Goal: Navigation & Orientation: Find specific page/section

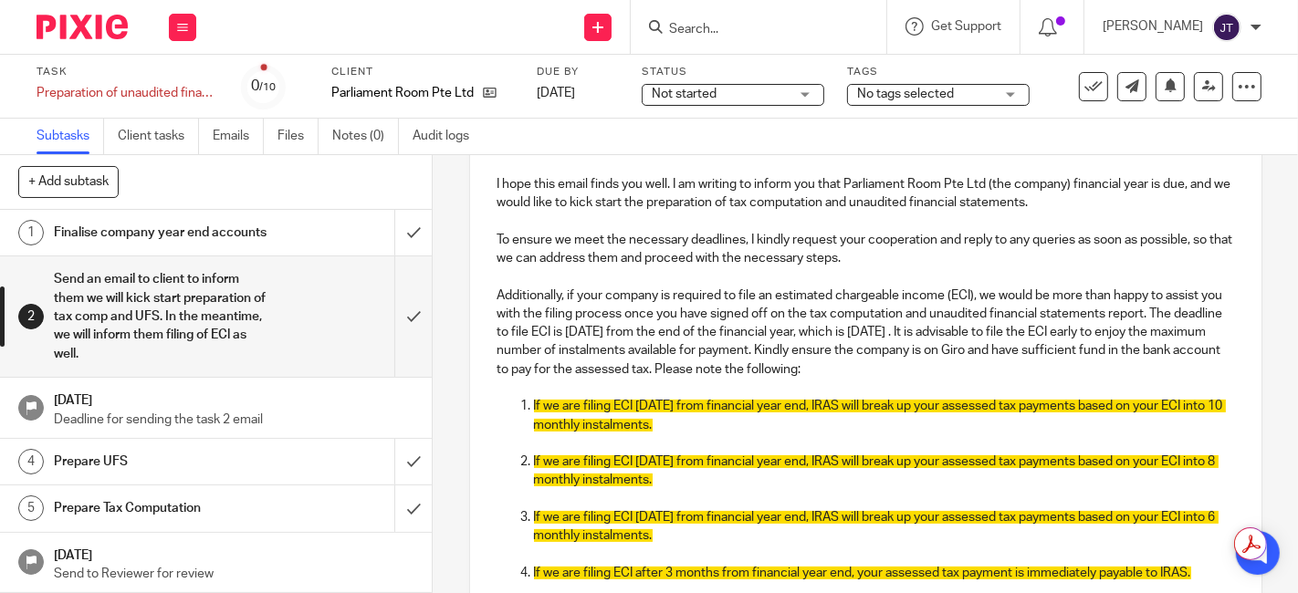
scroll to position [304, 0]
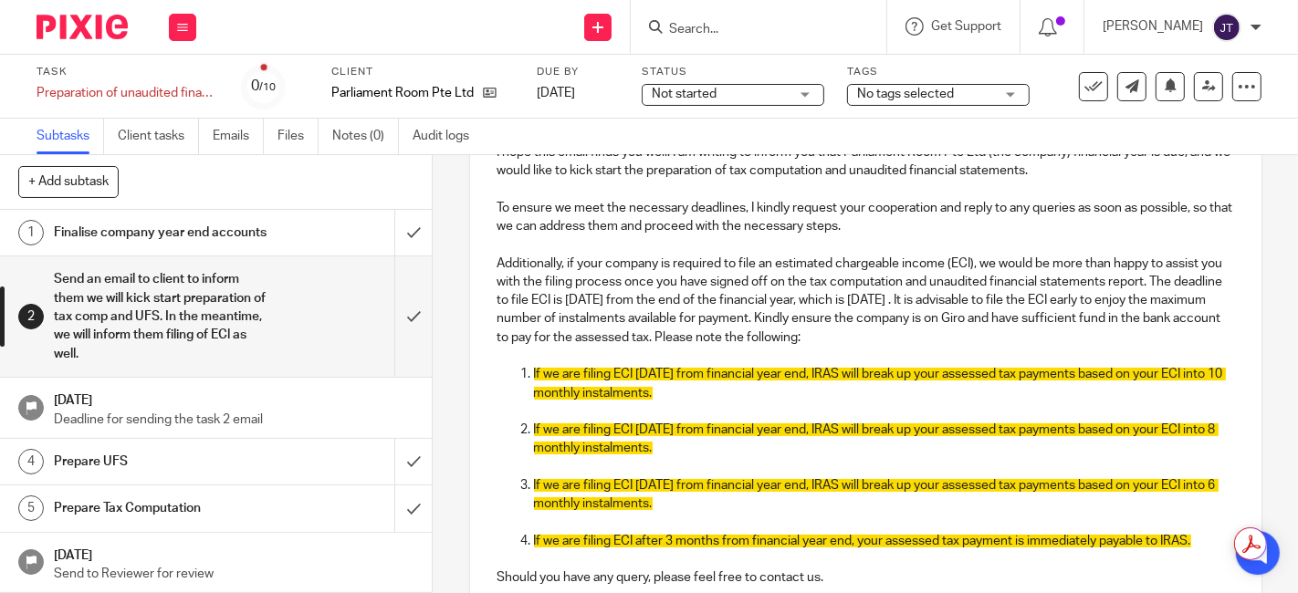
click at [93, 36] on img at bounding box center [82, 27] width 91 height 25
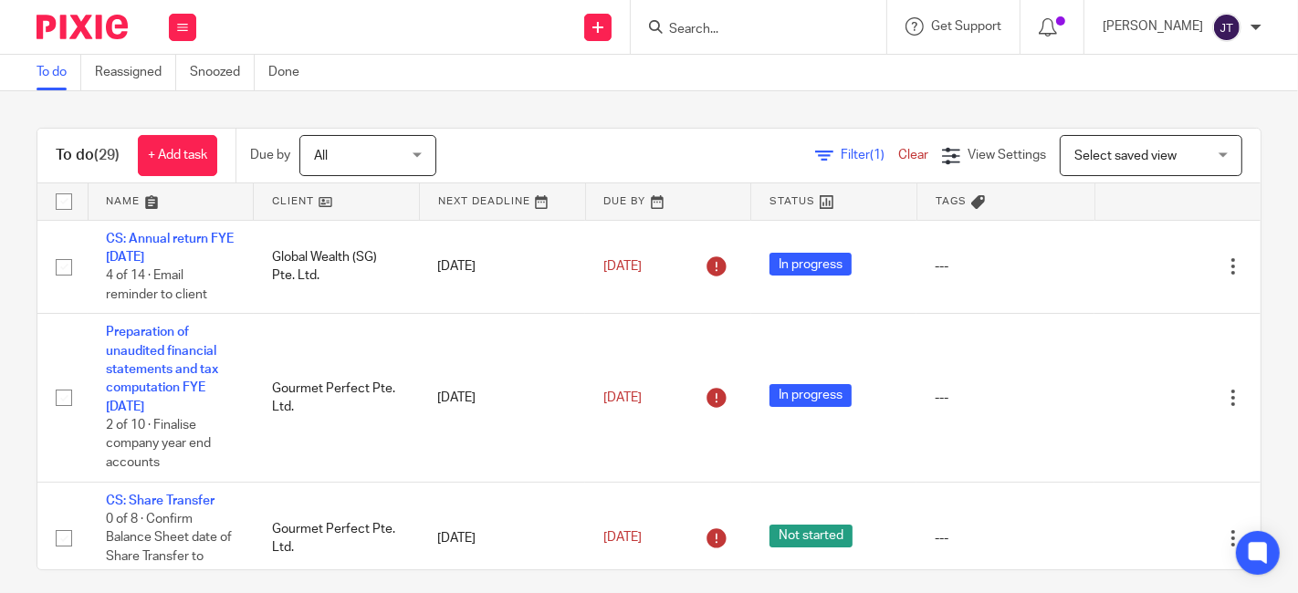
click at [270, 206] on link at bounding box center [336, 201] width 165 height 37
